Goal: Find contact information: Find contact information

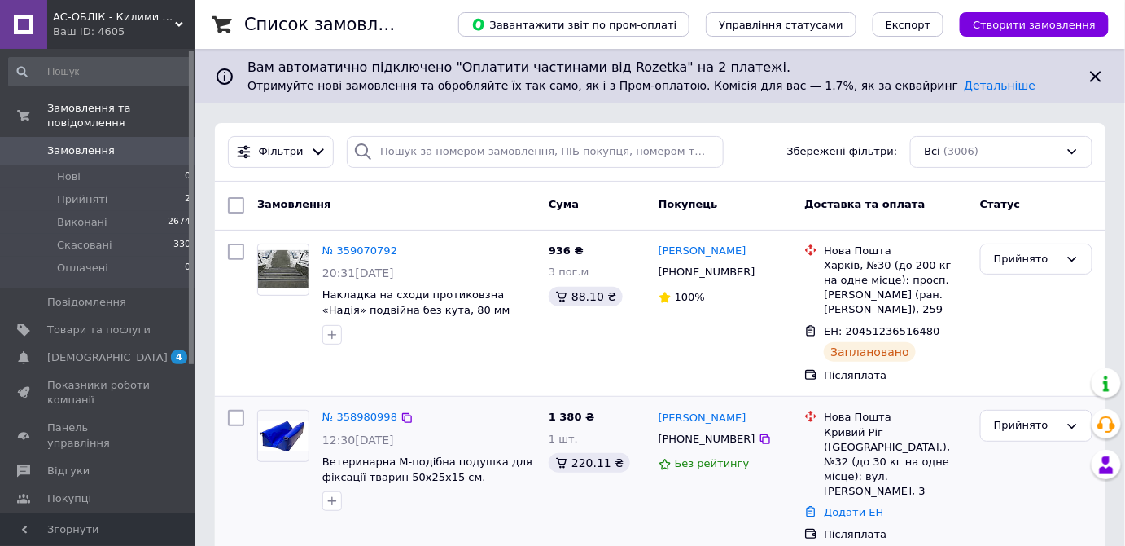
click at [264, 465] on div at bounding box center [283, 460] width 65 height 114
drag, startPoint x: 315, startPoint y: 452, endPoint x: 466, endPoint y: 480, distance: 153.3
click at [464, 480] on div "№ 358980998 12:30[DATE] Ветеринарна М-подібна подушка для фіксації тварин 50х25…" at bounding box center [429, 460] width 226 height 114
copy span "Ветеринарна М-подібна подушка для фіксації тварин 50х25х15 см."
drag, startPoint x: 743, startPoint y: 439, endPoint x: 621, endPoint y: 195, distance: 272.0
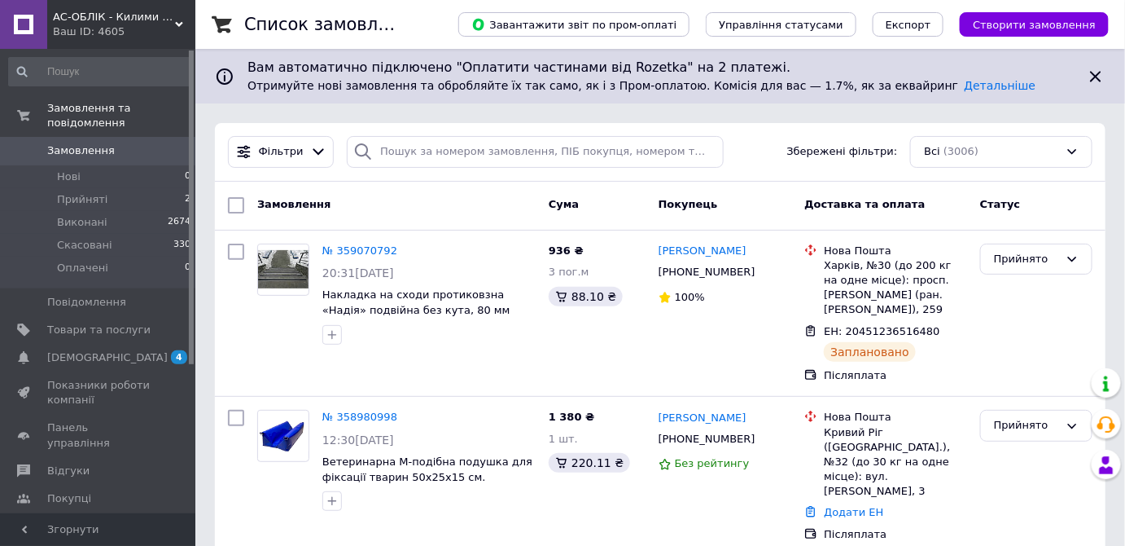
click at [759, 439] on icon at bounding box center [765, 438] width 13 height 13
drag, startPoint x: 655, startPoint y: 416, endPoint x: 749, endPoint y: 419, distance: 93.7
click at [749, 419] on div "[PERSON_NAME] [PHONE_NUMBER] Без рейтингу" at bounding box center [725, 475] width 147 height 145
copy link "[PERSON_NAME]"
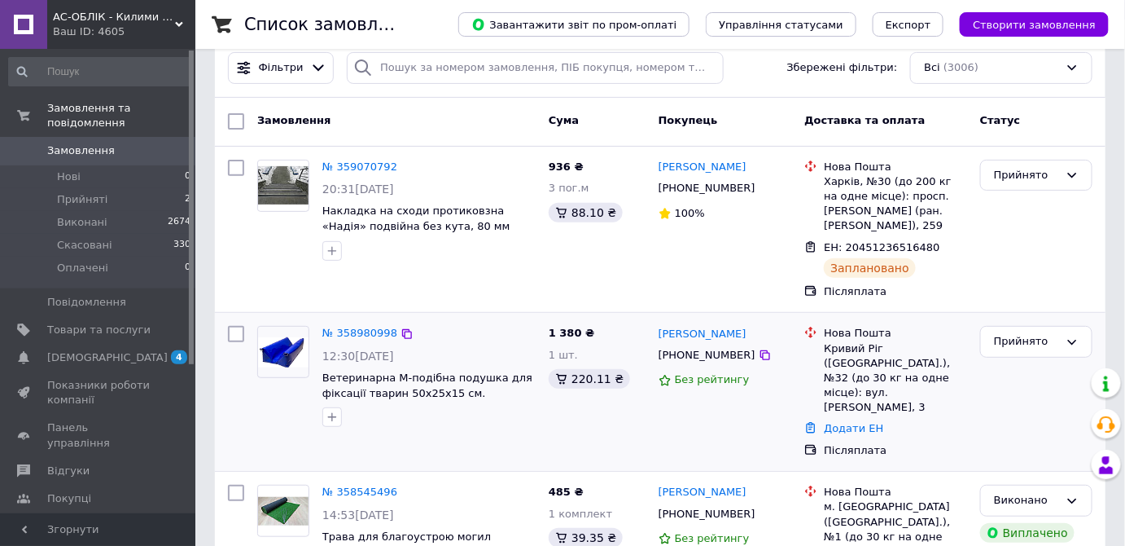
scroll to position [147, 0]
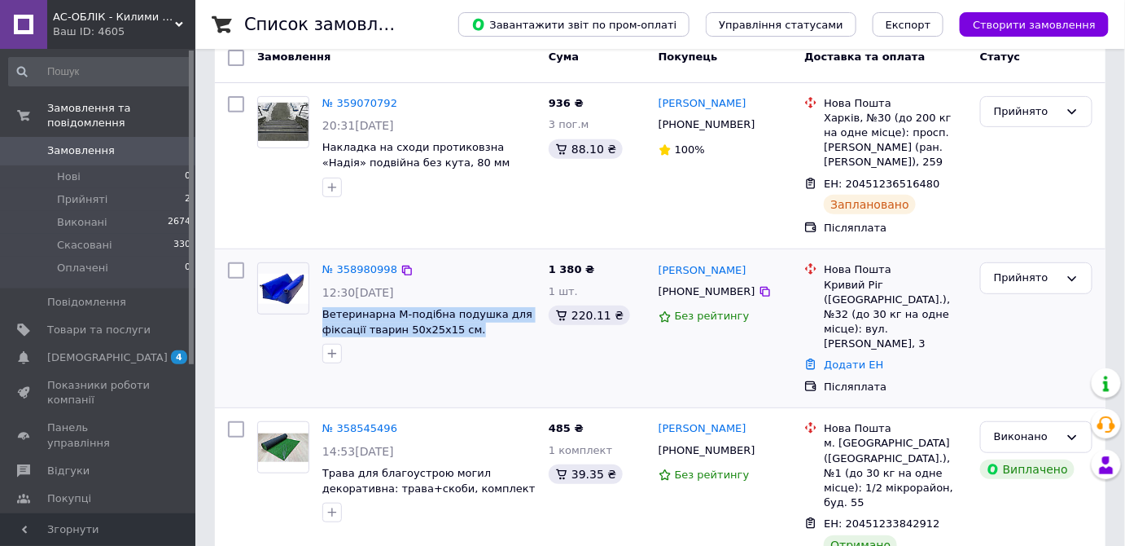
drag, startPoint x: 318, startPoint y: 312, endPoint x: 466, endPoint y: 327, distance: 149.0
click at [464, 327] on div "№ 358980998 12:30[DATE] Ветеринарна М-подібна подушка для фіксації тварин 50х25…" at bounding box center [429, 313] width 226 height 114
copy span "Ветеринарна М-подібна подушка для фіксації тварин 50х25х15 см."
